Goal: Transaction & Acquisition: Purchase product/service

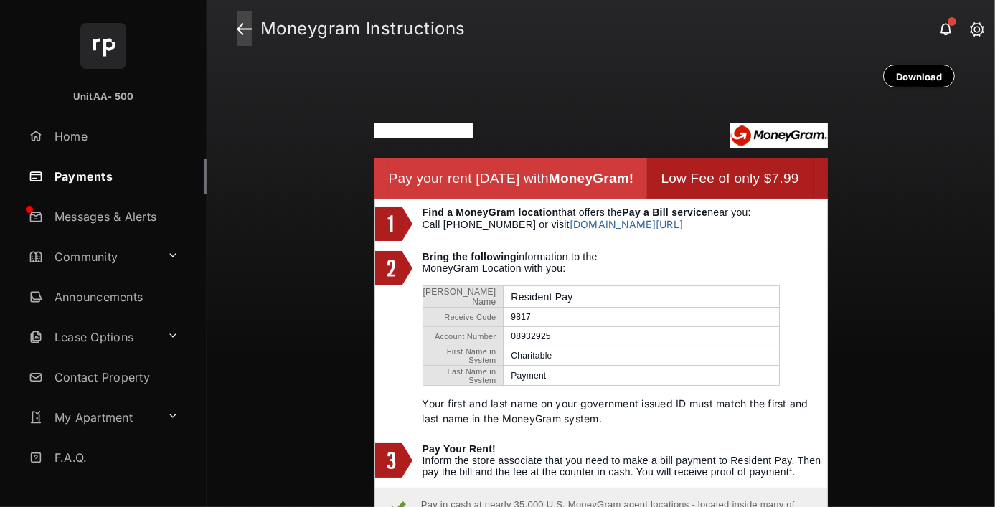
click at [244, 29] on link at bounding box center [244, 28] width 15 height 34
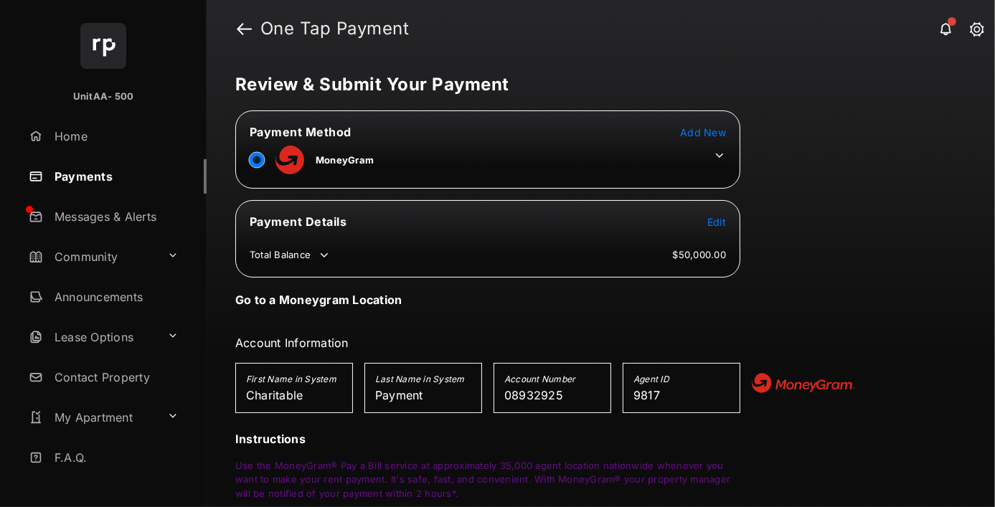
click at [716, 219] on span "Edit" at bounding box center [716, 222] width 19 height 12
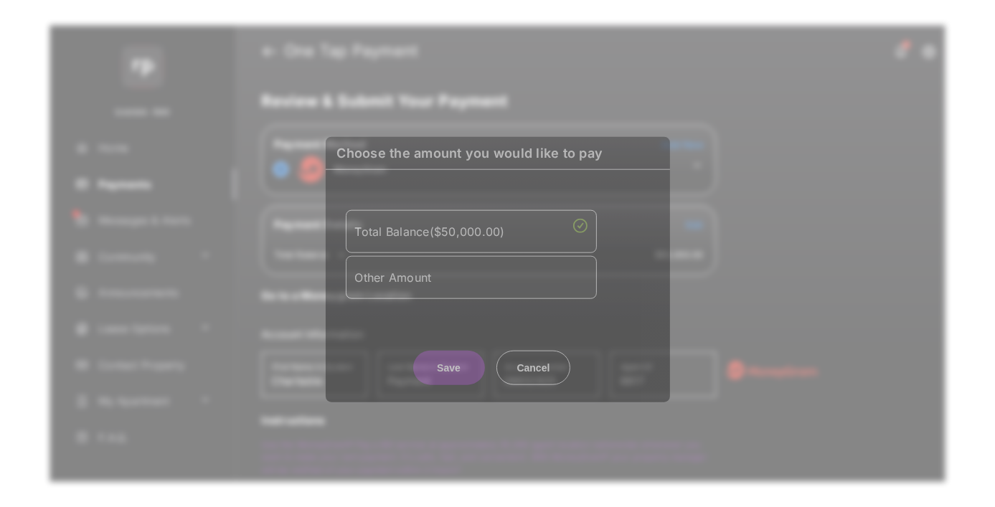
click at [470, 277] on div "Other Amount" at bounding box center [471, 277] width 232 height 24
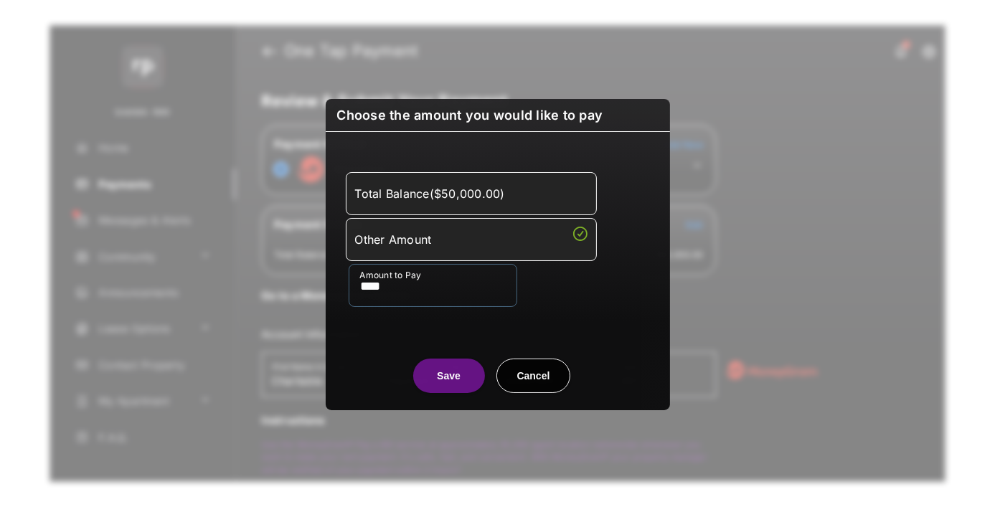
type input "****"
click at [448, 375] on button "Save" at bounding box center [449, 376] width 72 height 34
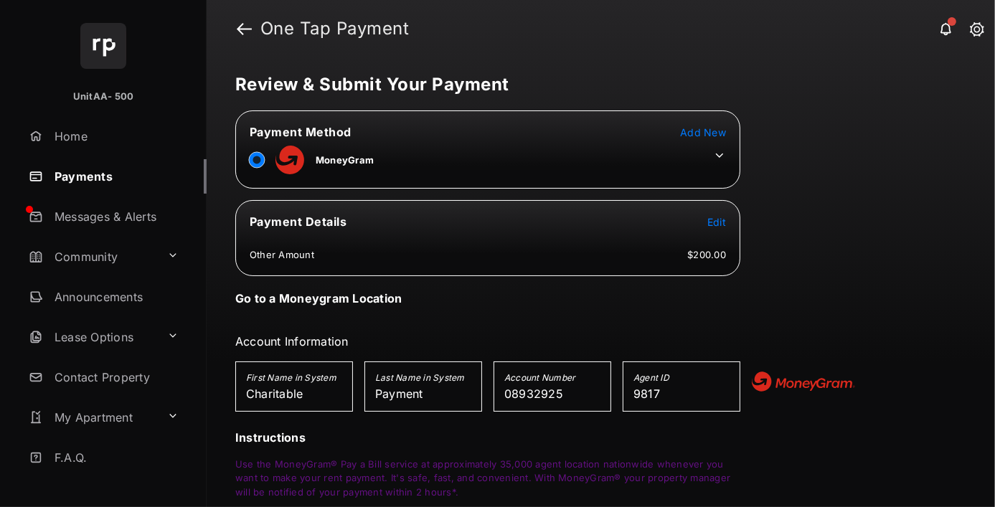
click at [719, 155] on icon at bounding box center [719, 155] width 13 height 13
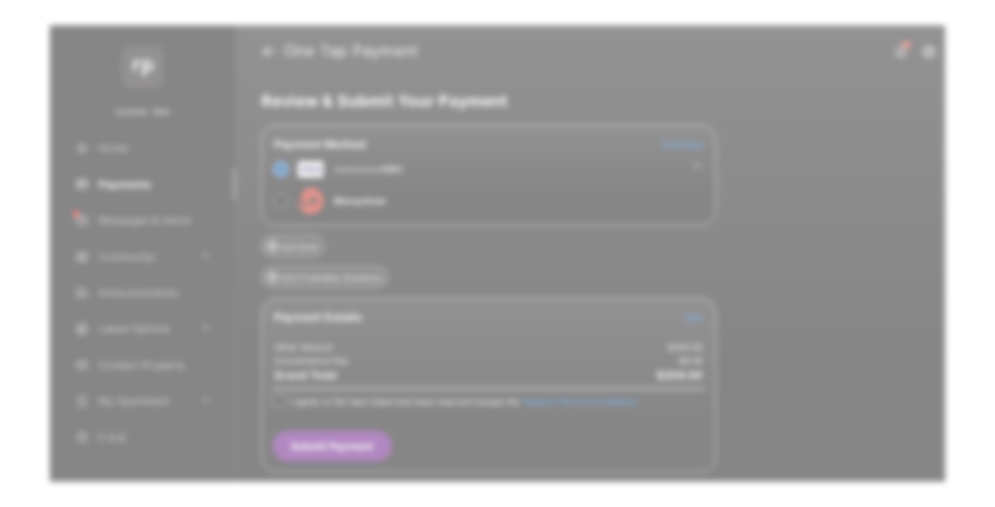
click at [493, 172] on div "Operation Smile" at bounding box center [494, 178] width 204 height 13
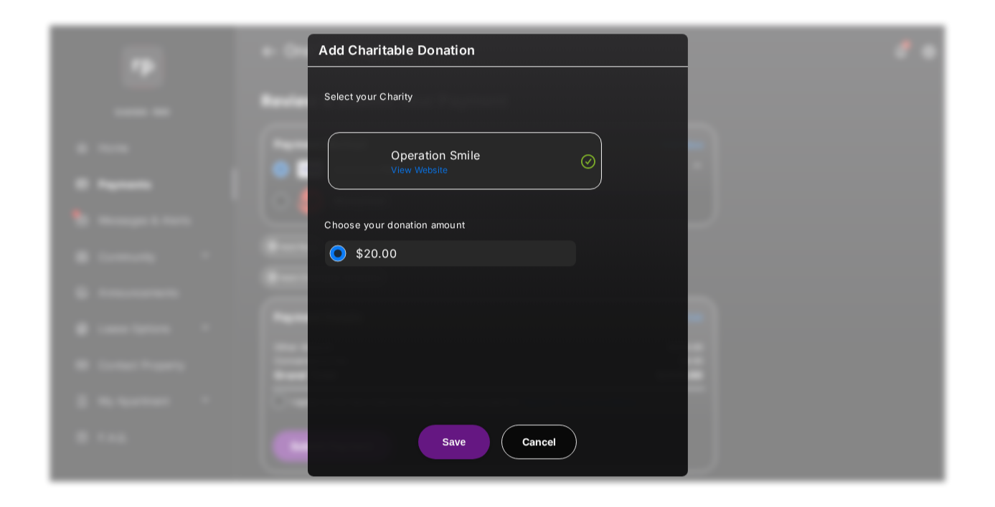
click at [454, 442] on button "Save" at bounding box center [454, 442] width 72 height 34
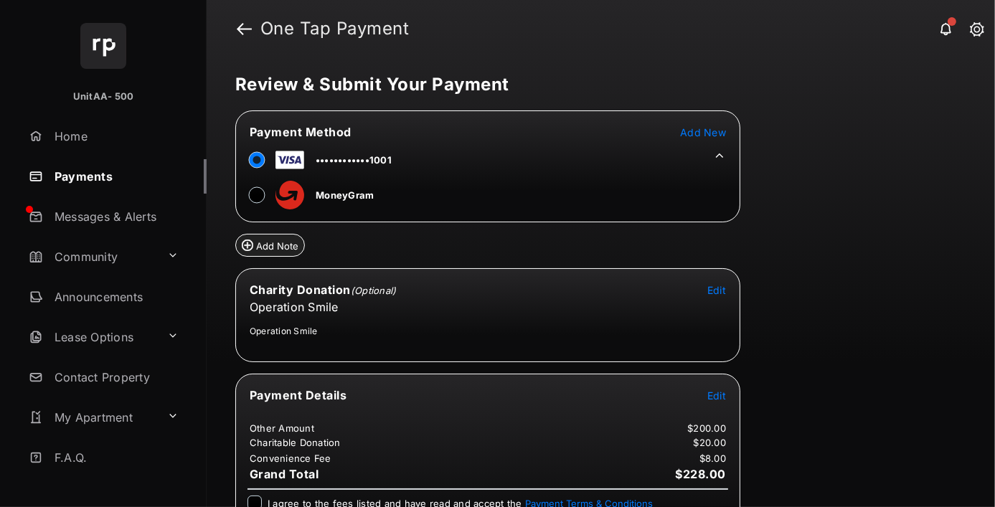
click at [716, 392] on span "Edit" at bounding box center [716, 395] width 19 height 12
